Goal: Task Accomplishment & Management: Manage account settings

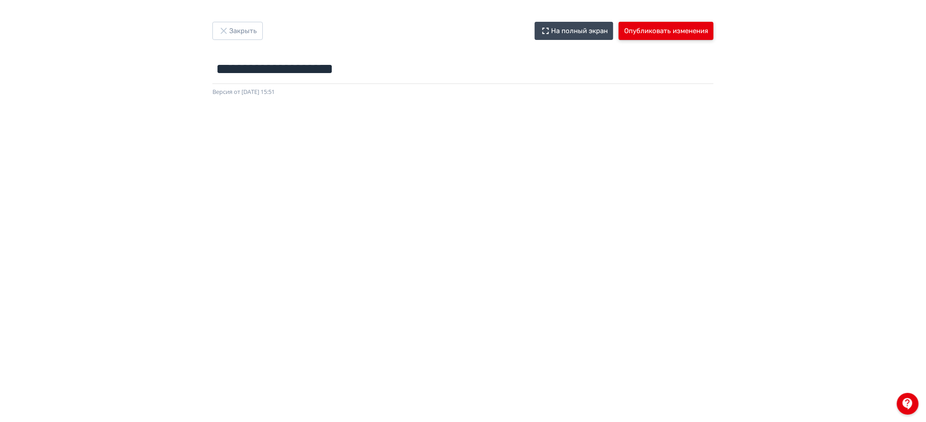
click at [663, 26] on button "Опубликовать изменения" at bounding box center [666, 31] width 95 height 18
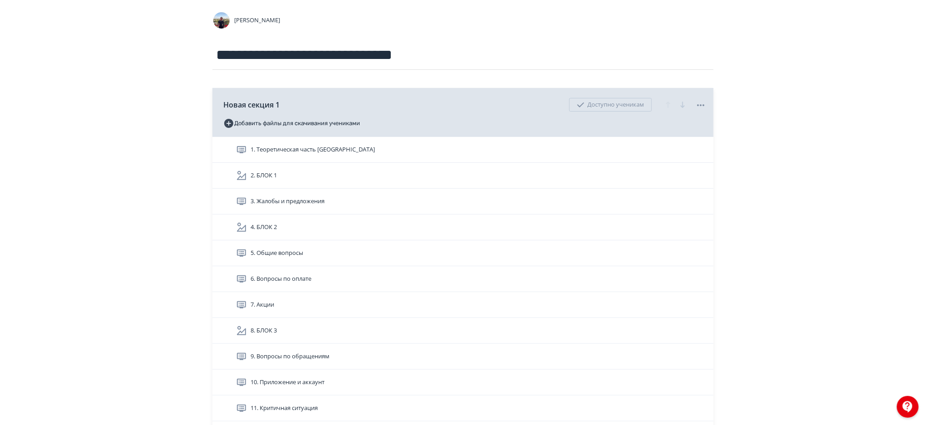
scroll to position [76, 0]
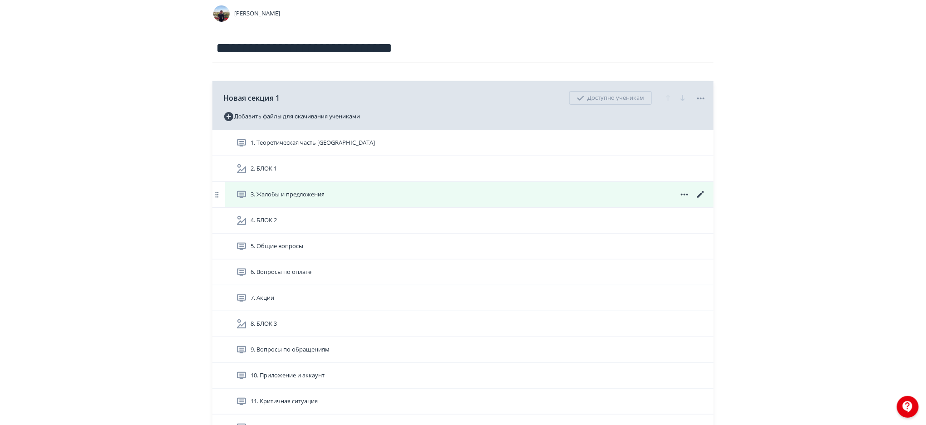
click at [438, 189] on div "3. Жалобы и предложения" at bounding box center [471, 194] width 470 height 11
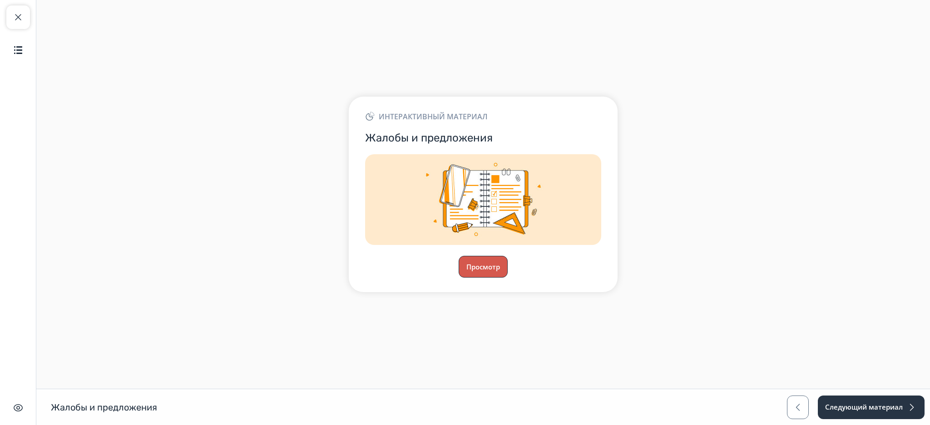
click at [479, 270] on button "Просмотр" at bounding box center [482, 267] width 49 height 22
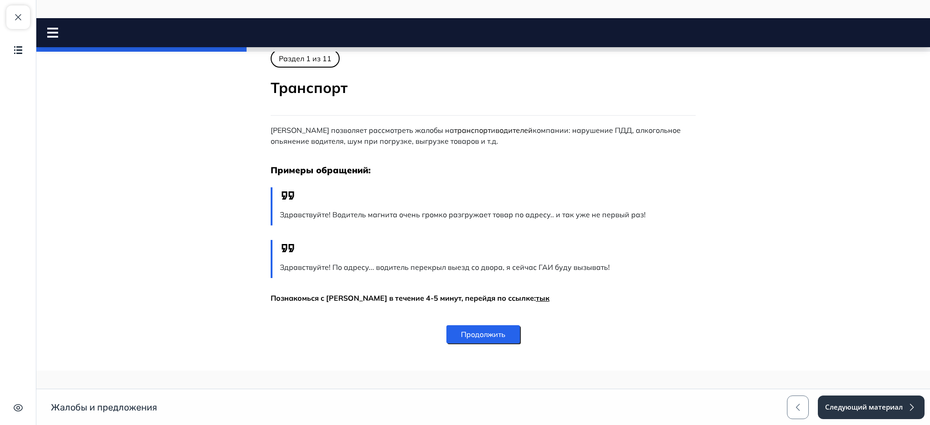
scroll to position [166, 0]
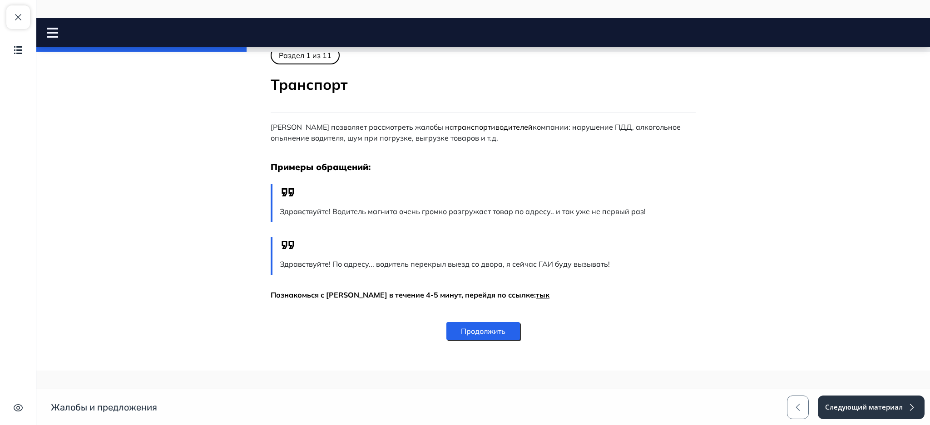
click at [486, 324] on button "Продолжить" at bounding box center [483, 331] width 74 height 18
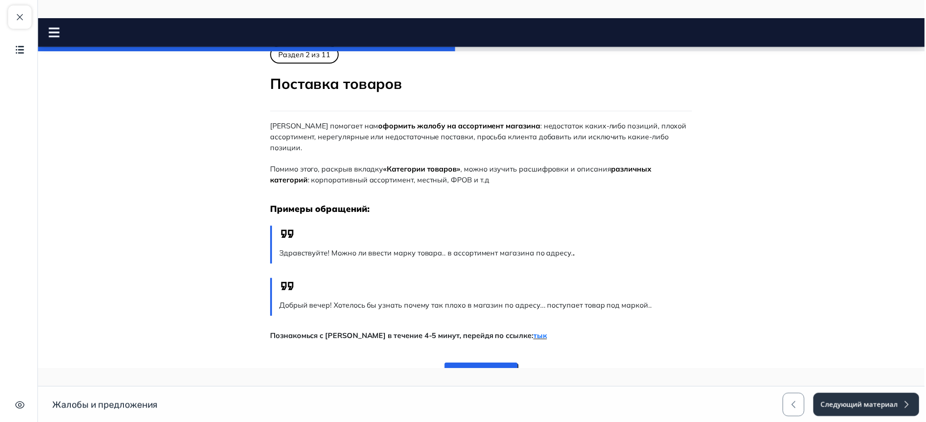
scroll to position [0, 0]
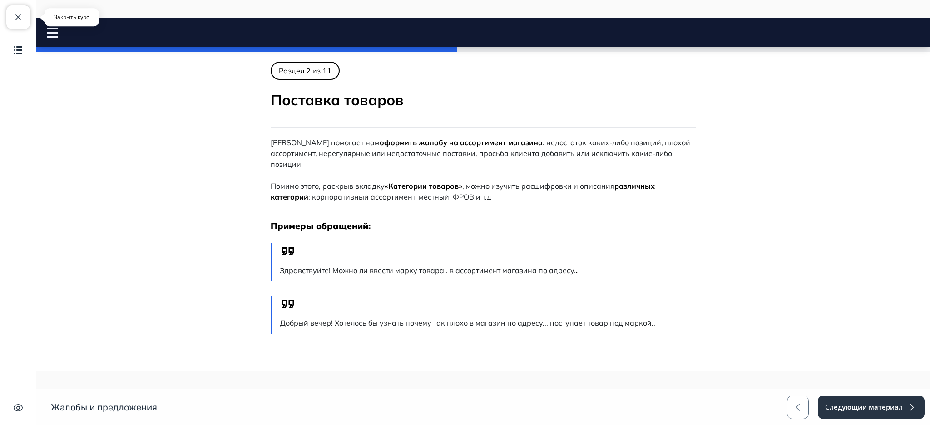
click at [16, 20] on span "button" at bounding box center [18, 17] width 11 height 11
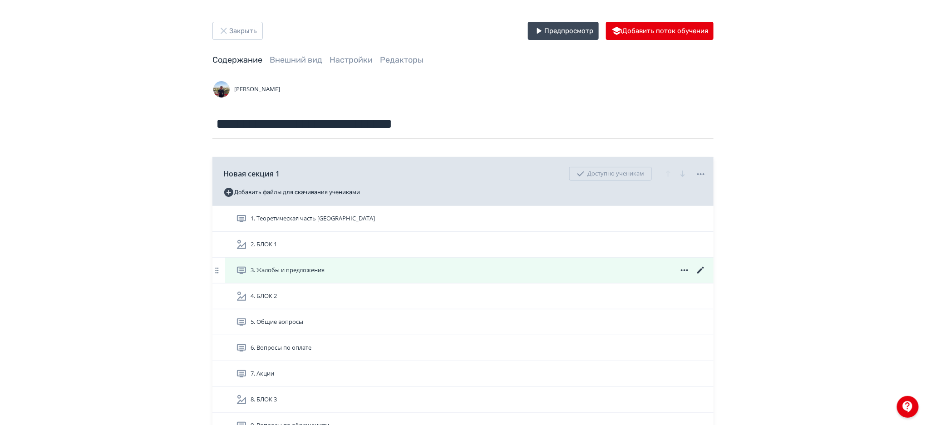
click at [699, 270] on icon at bounding box center [700, 270] width 11 height 11
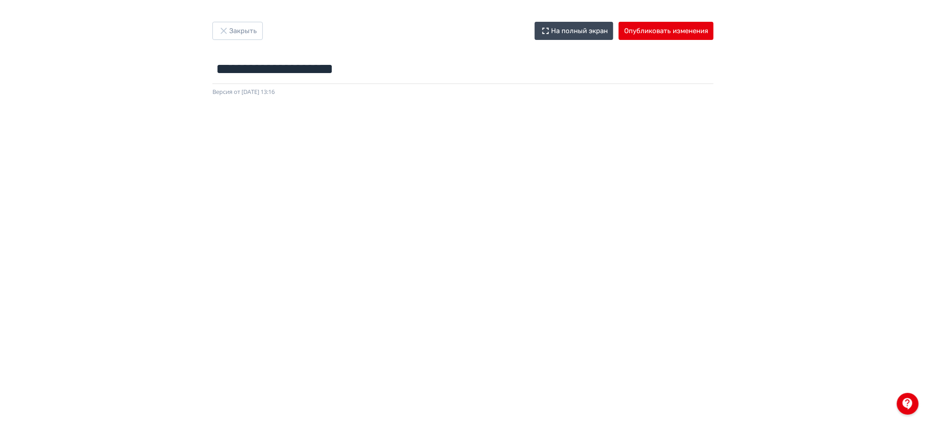
scroll to position [101, 0]
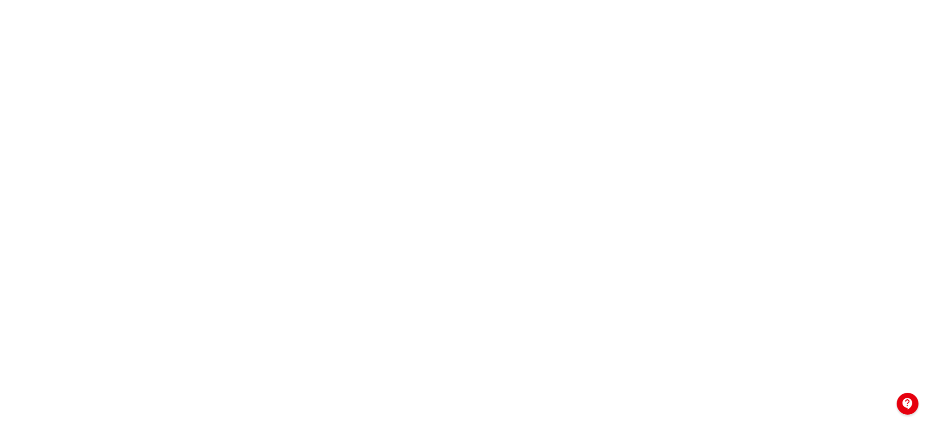
drag, startPoint x: 925, startPoint y: 237, endPoint x: 929, endPoint y: 242, distance: 6.8
click at [926, 242] on html "**********" at bounding box center [463, 110] width 926 height 422
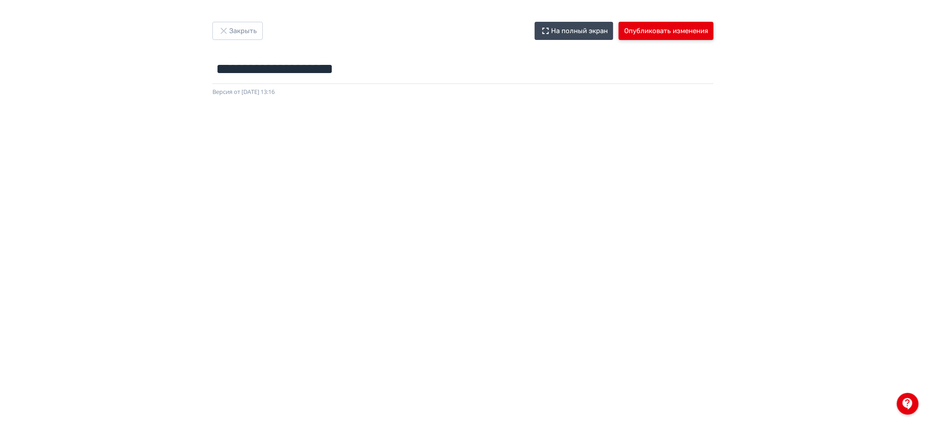
click at [657, 32] on button "Опубликовать изменения" at bounding box center [666, 31] width 95 height 18
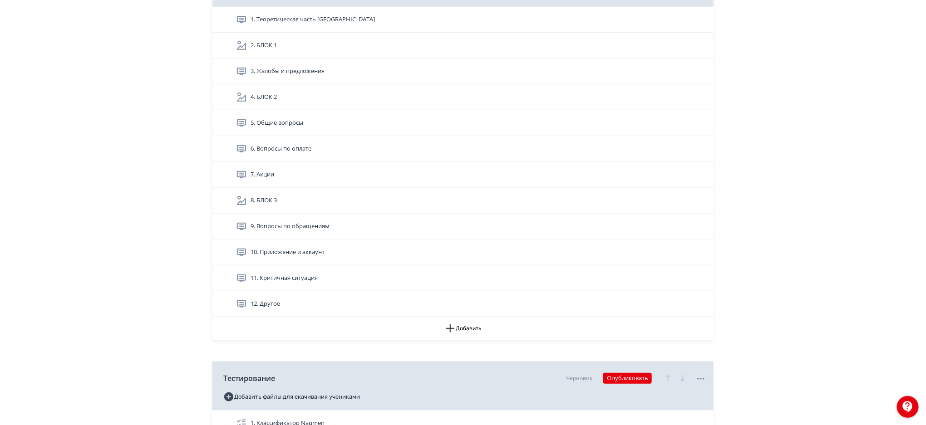
scroll to position [206, 0]
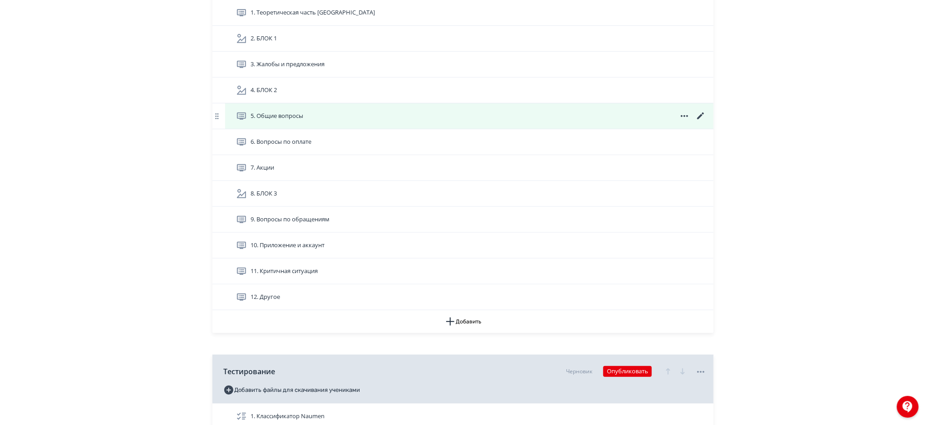
click at [700, 116] on icon at bounding box center [700, 116] width 7 height 7
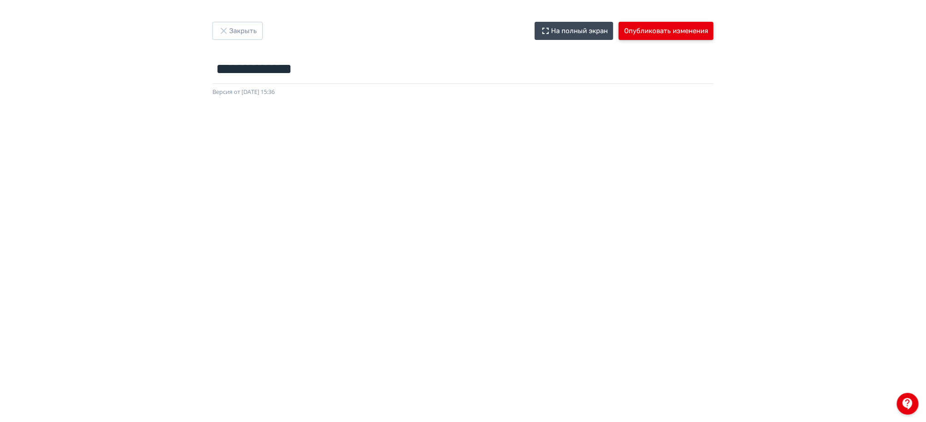
click at [672, 32] on button "Опубликовать изменения" at bounding box center [666, 31] width 95 height 18
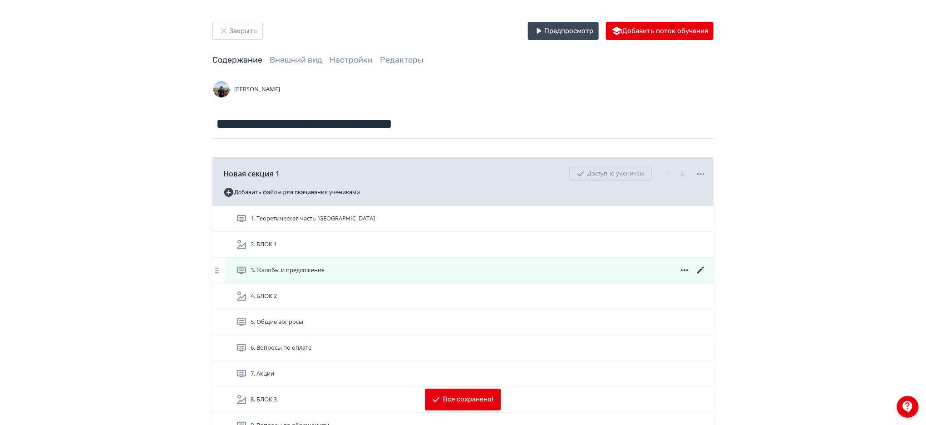
click at [700, 268] on icon at bounding box center [700, 270] width 11 height 11
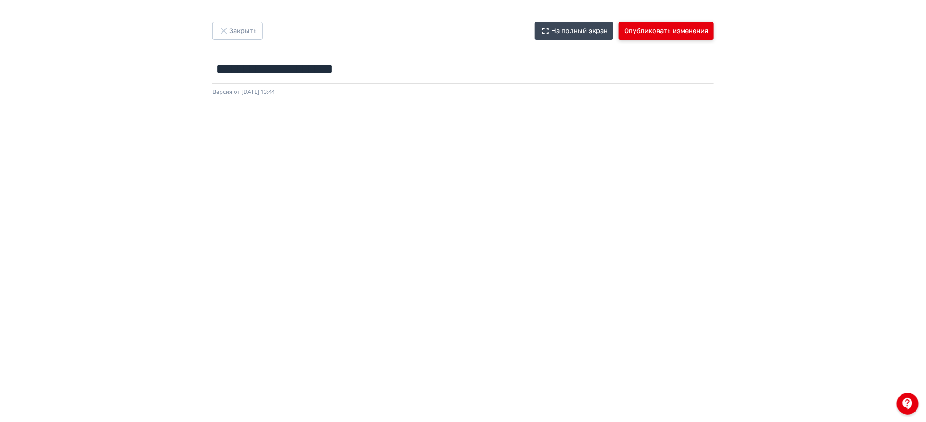
click at [672, 25] on button "Опубликовать изменения" at bounding box center [666, 31] width 95 height 18
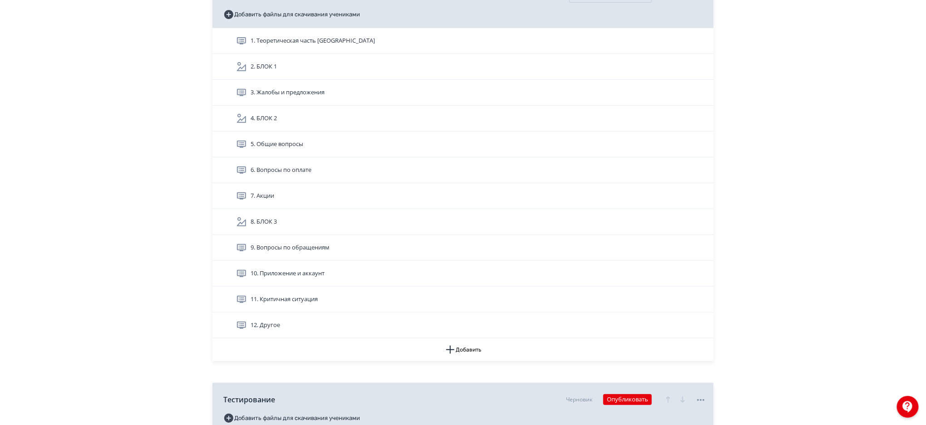
scroll to position [180, 0]
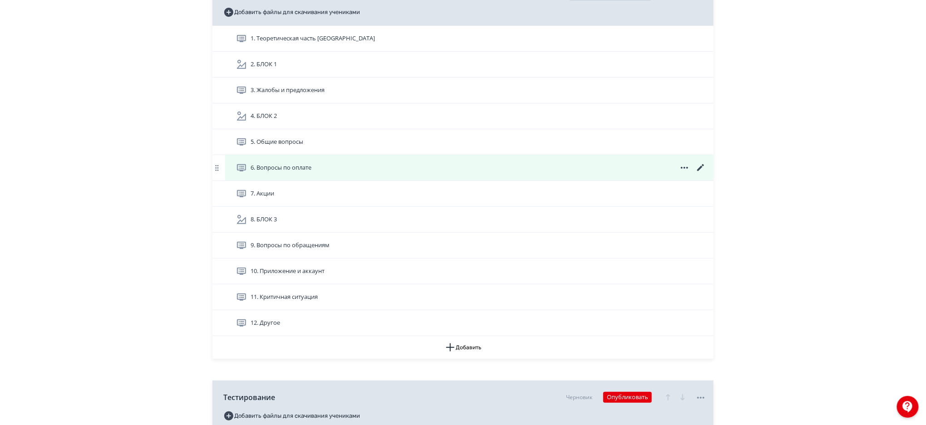
click at [699, 168] on icon at bounding box center [700, 167] width 7 height 7
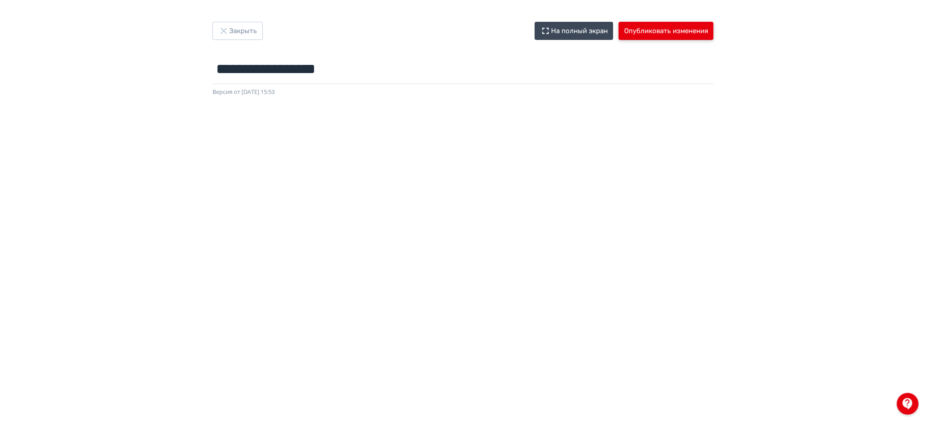
click at [659, 36] on button "Опубликовать изменения" at bounding box center [666, 31] width 95 height 18
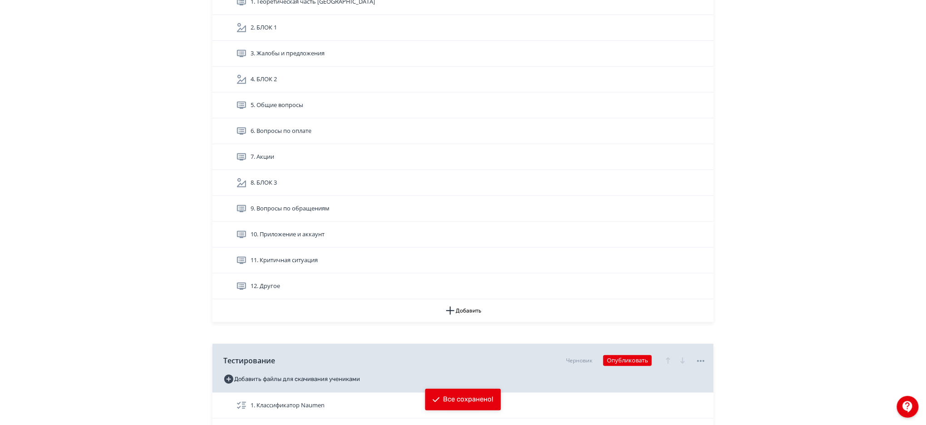
scroll to position [222, 0]
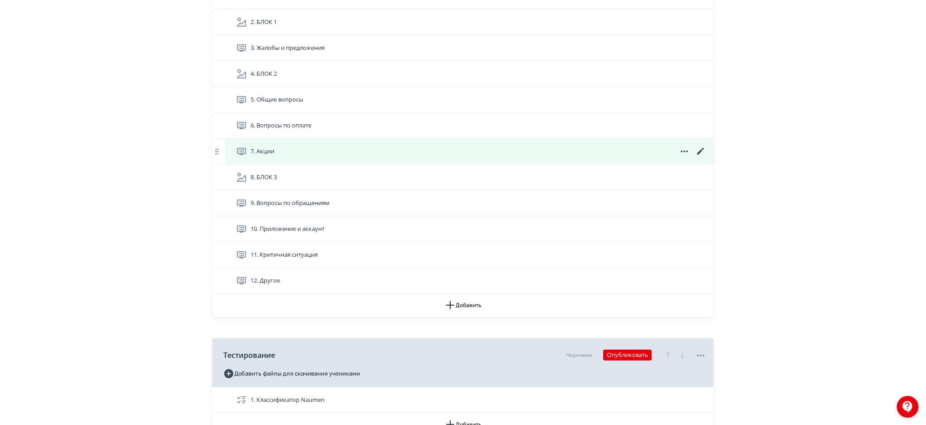
click at [701, 149] on icon at bounding box center [700, 151] width 11 height 11
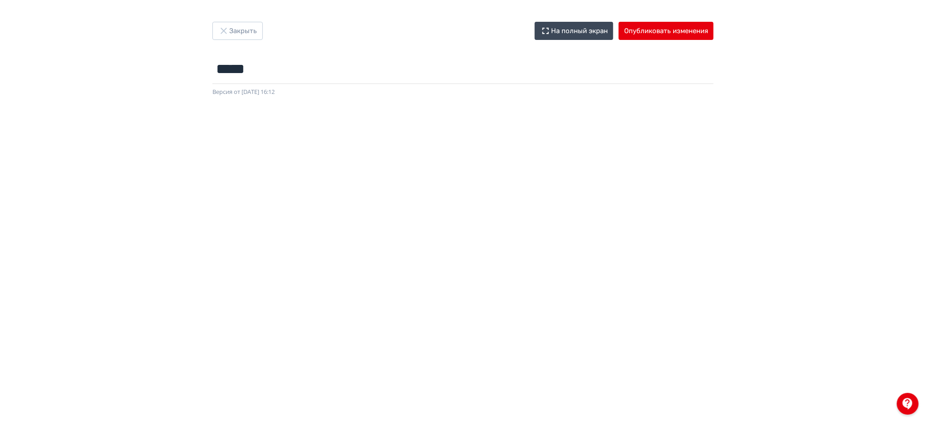
scroll to position [0, 2]
drag, startPoint x: 924, startPoint y: 113, endPoint x: 929, endPoint y: 123, distance: 11.4
click at [926, 123] on html "React App Закрыть На полный экран Опубликовать изменения ***** Название задания…" at bounding box center [463, 211] width 926 height 422
click at [894, 98] on div at bounding box center [463, 301] width 926 height 409
click at [683, 25] on button "Опубликовать изменения" at bounding box center [666, 31] width 95 height 18
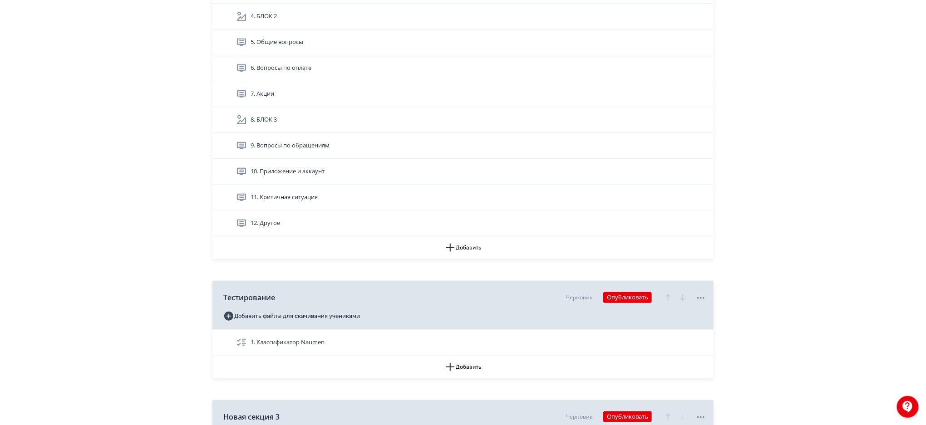
scroll to position [287, 0]
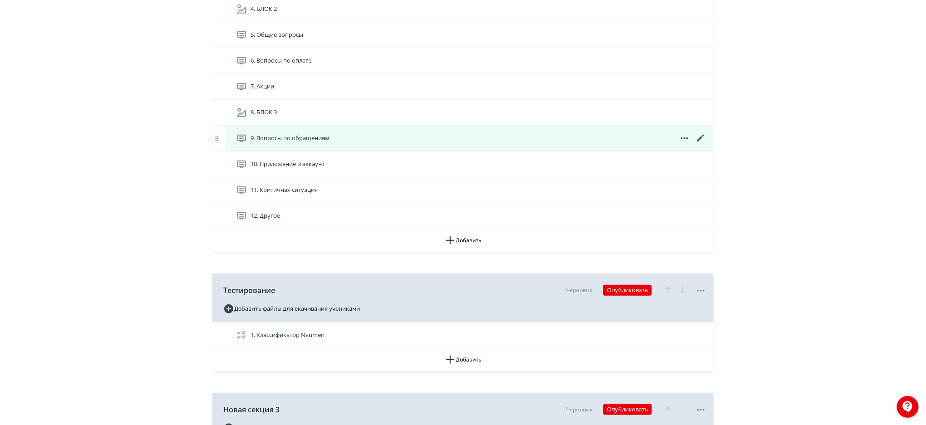
click at [700, 140] on icon at bounding box center [700, 138] width 11 height 11
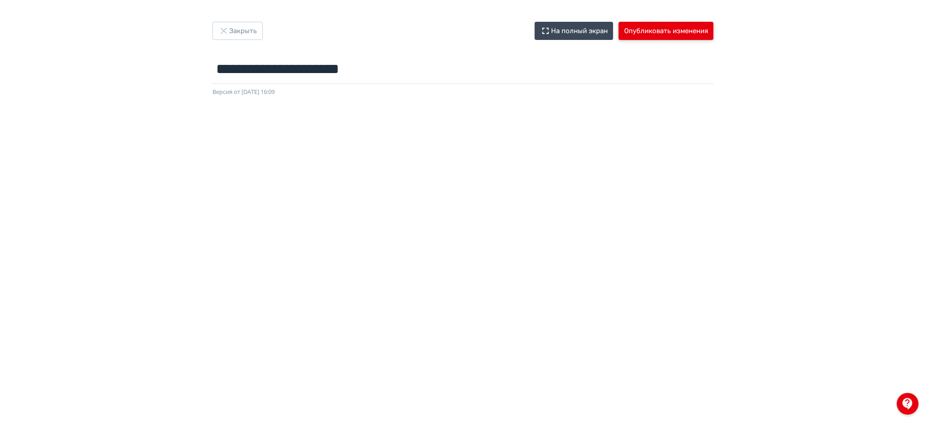
click at [684, 33] on button "Опубликовать изменения" at bounding box center [666, 31] width 95 height 18
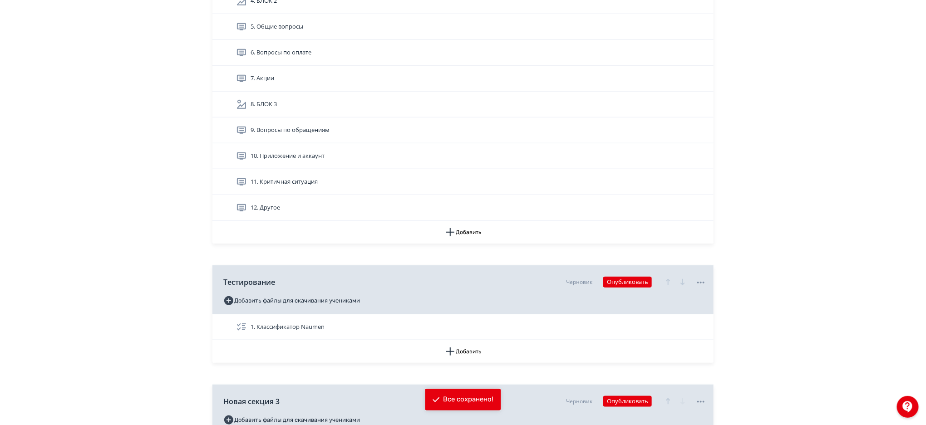
scroll to position [295, 0]
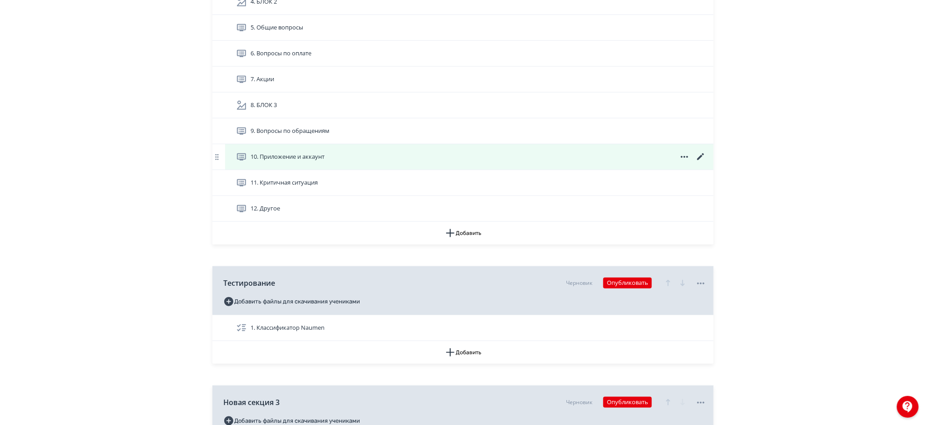
click at [703, 157] on icon at bounding box center [700, 157] width 11 height 11
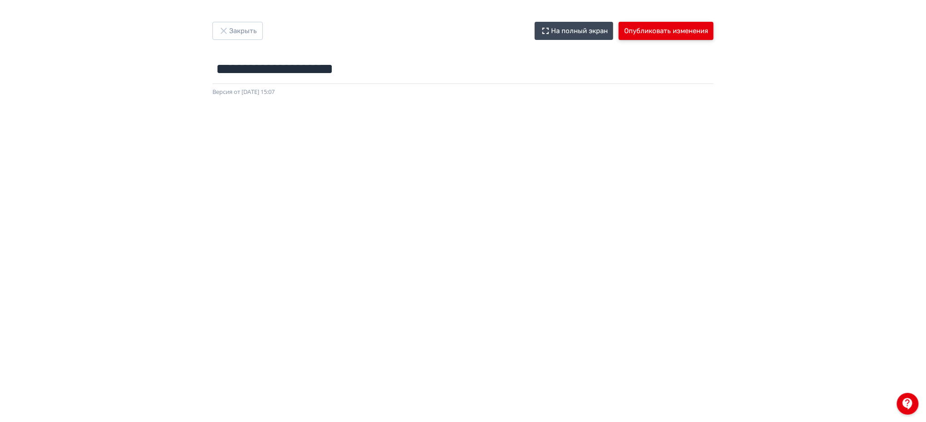
click at [690, 34] on button "Опубликовать изменения" at bounding box center [666, 31] width 95 height 18
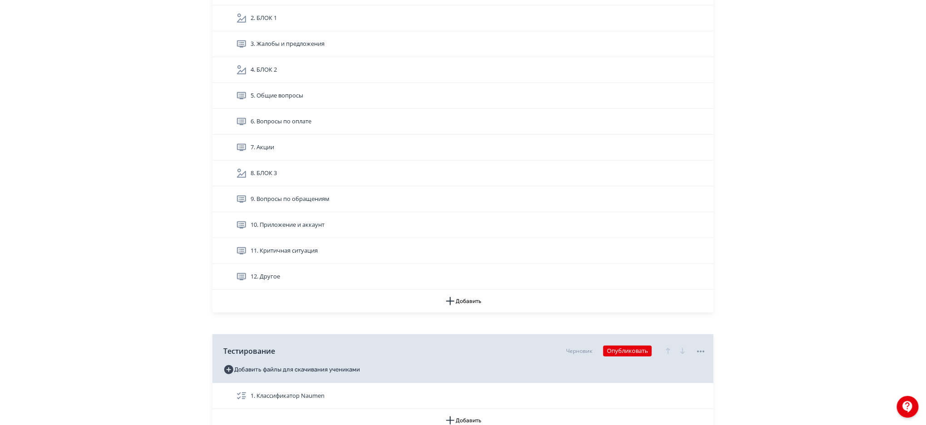
scroll to position [222, 0]
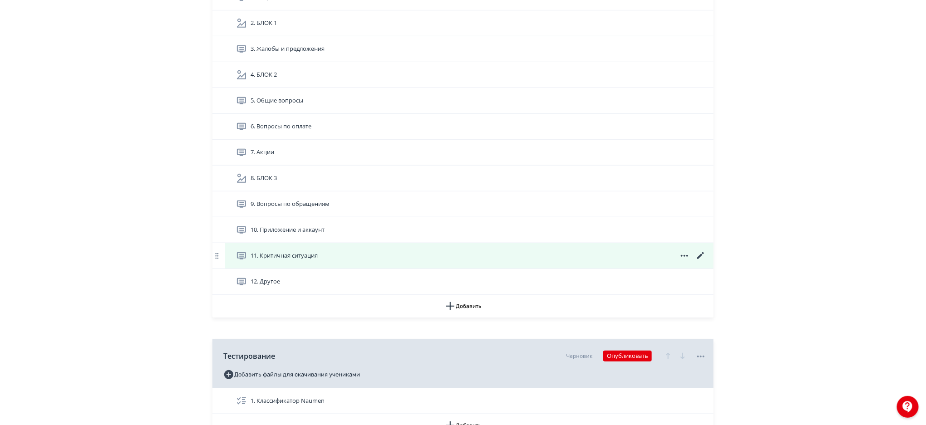
click at [701, 256] on icon at bounding box center [700, 255] width 7 height 7
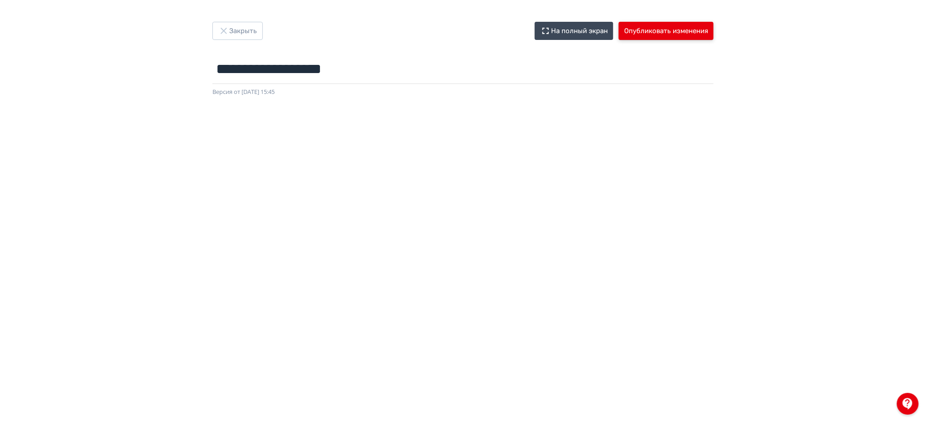
click at [671, 33] on button "Опубликовать изменения" at bounding box center [666, 31] width 95 height 18
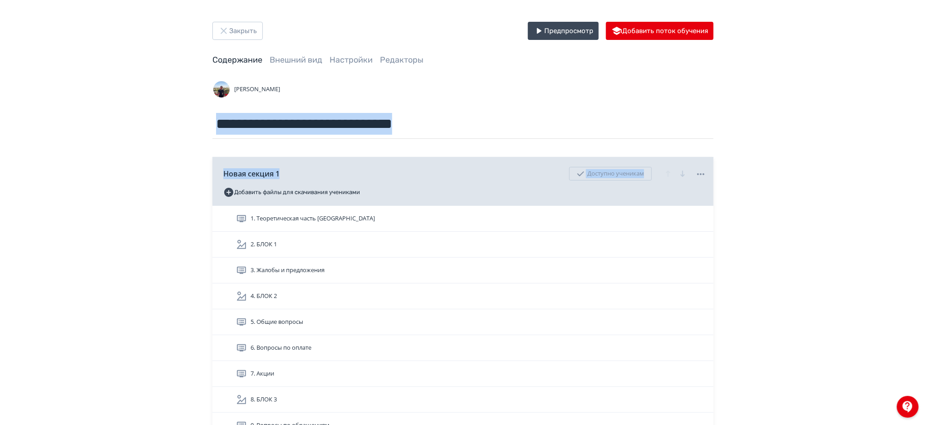
drag, startPoint x: 925, startPoint y: 134, endPoint x: 928, endPoint y: 179, distance: 45.0
click at [926, 179] on html "**********" at bounding box center [463, 212] width 926 height 425
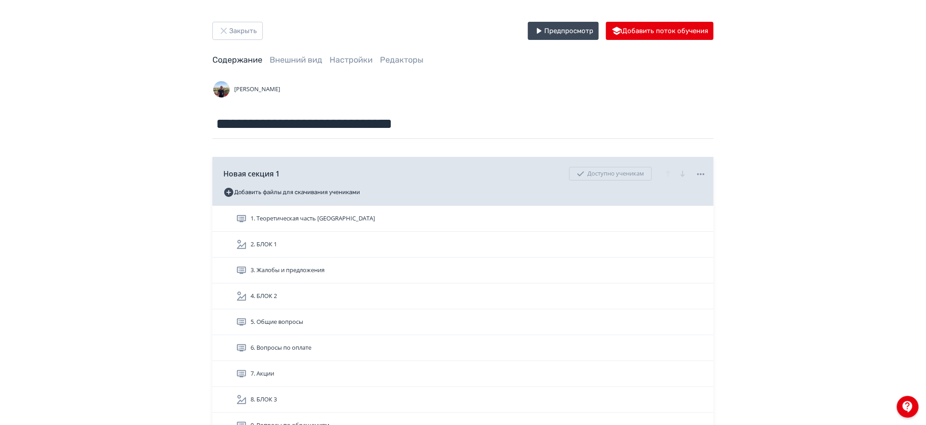
click at [879, 214] on div "**********" at bounding box center [463, 427] width 926 height 854
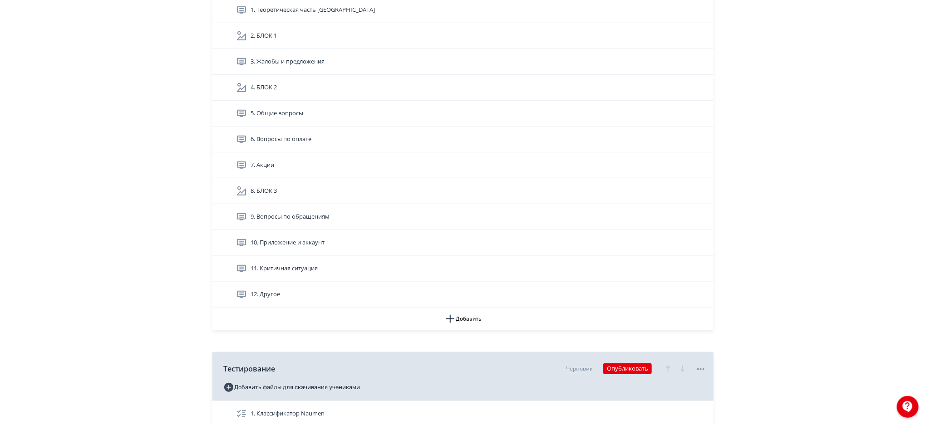
scroll to position [204, 0]
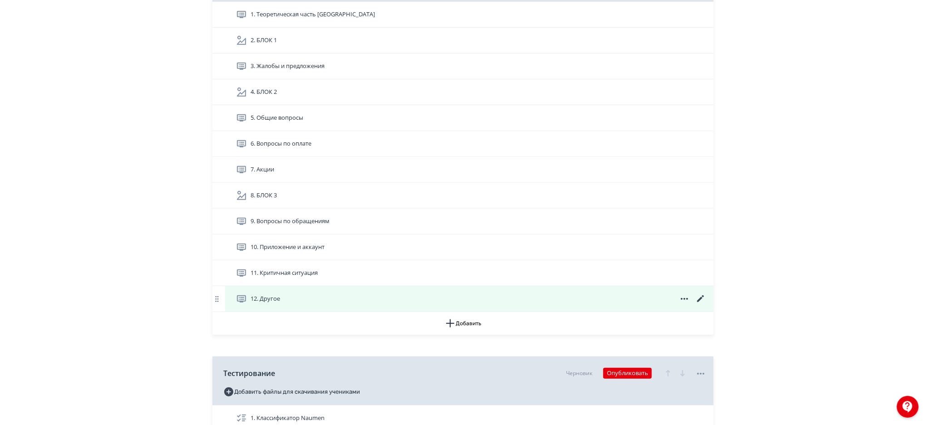
click at [703, 298] on icon at bounding box center [700, 299] width 11 height 11
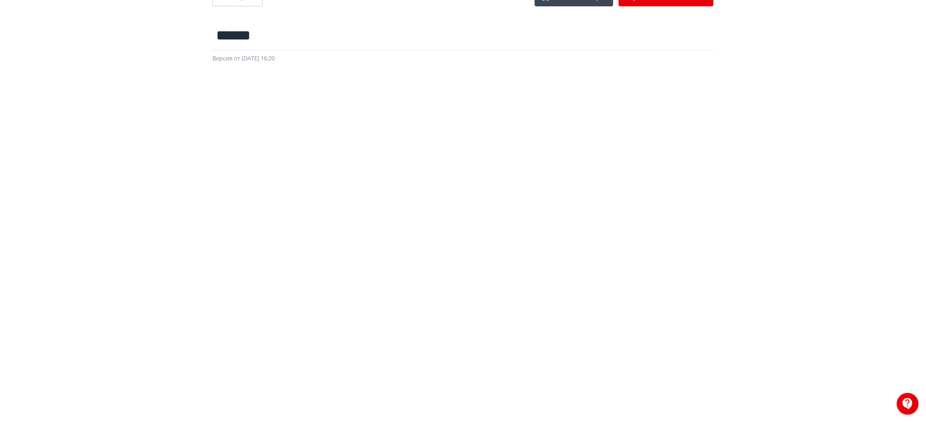
scroll to position [0, 2]
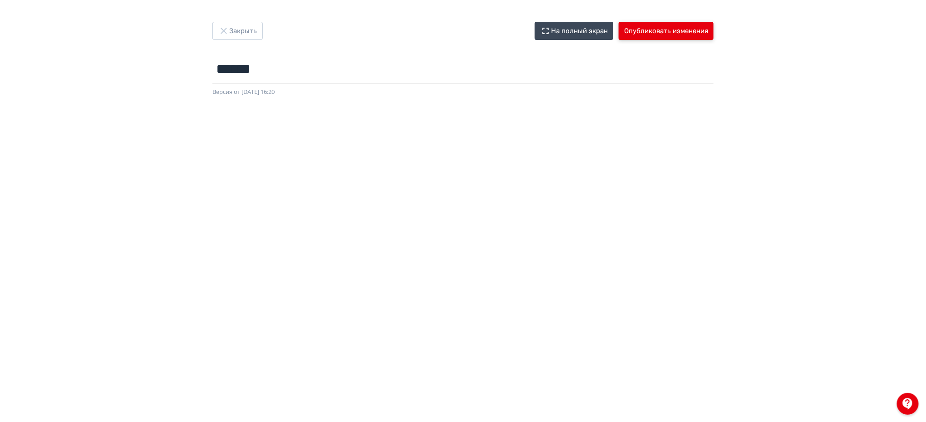
click at [677, 32] on button "Опубликовать изменения" at bounding box center [666, 31] width 95 height 18
